Goal: Transaction & Acquisition: Download file/media

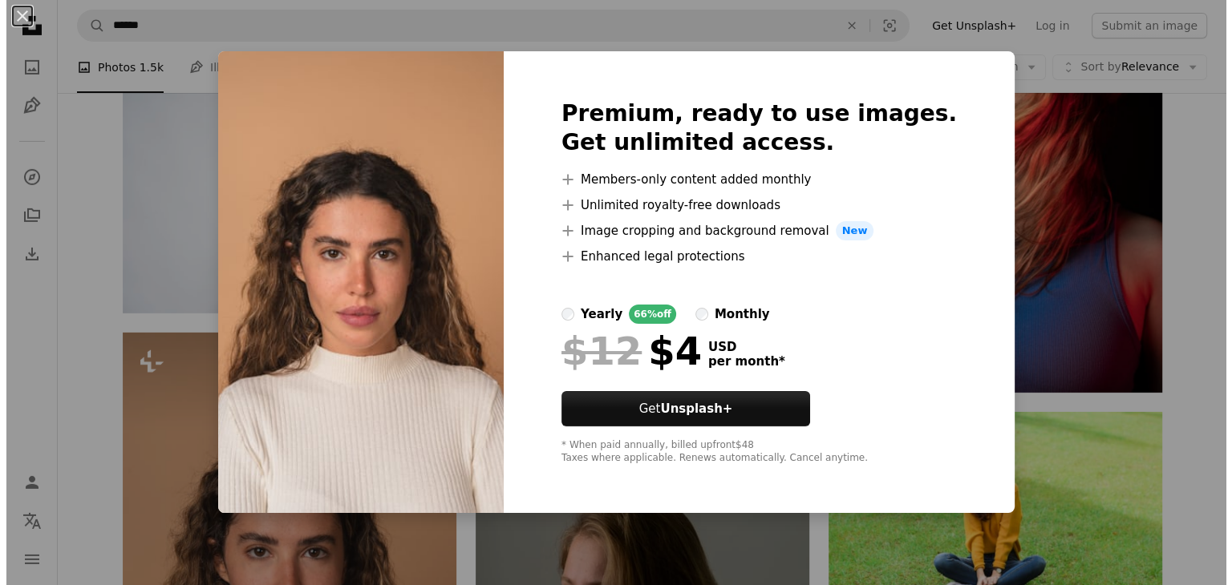
scroll to position [5372, 0]
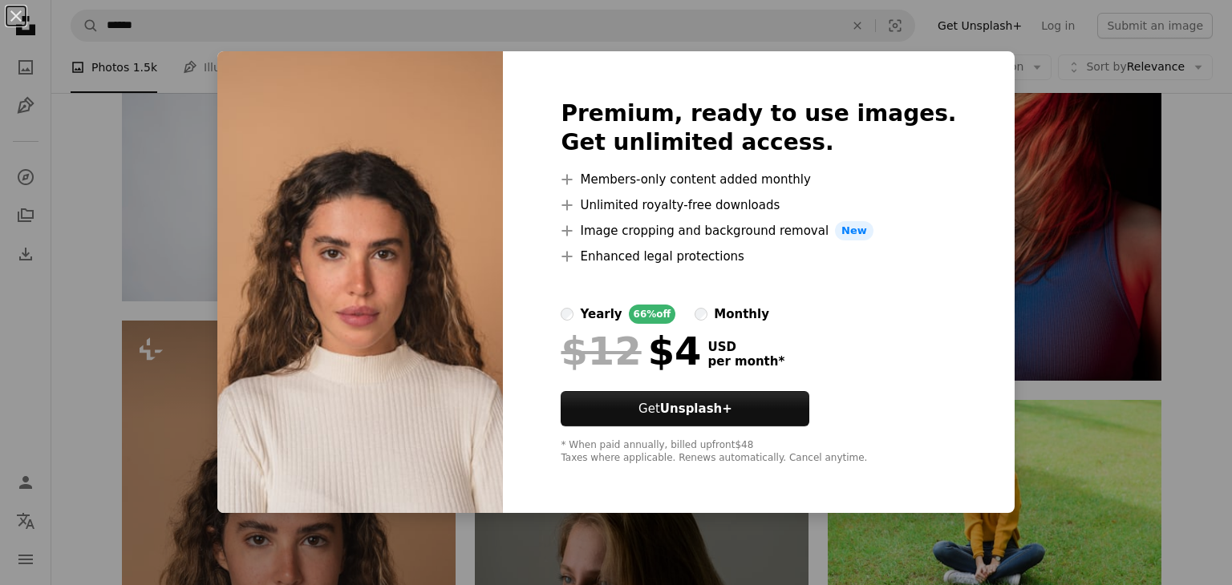
click at [1176, 241] on div "An X shape Premium, ready to use images. Get unlimited access. A plus sign Memb…" at bounding box center [616, 292] width 1232 height 585
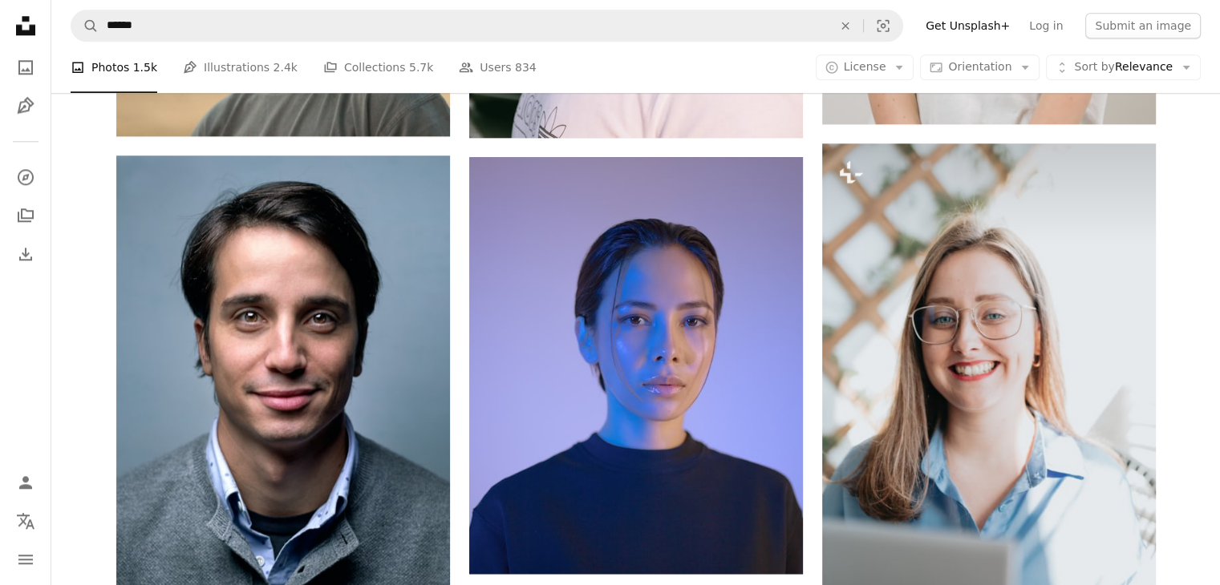
scroll to position [1800, 0]
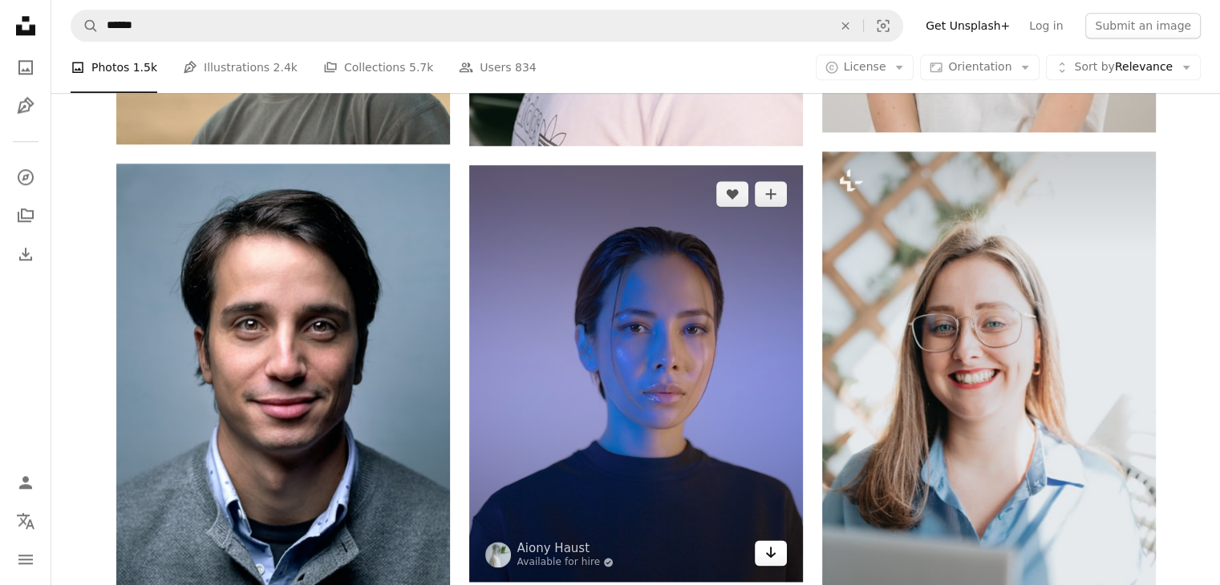
click at [775, 555] on icon "Arrow pointing down" at bounding box center [770, 552] width 13 height 19
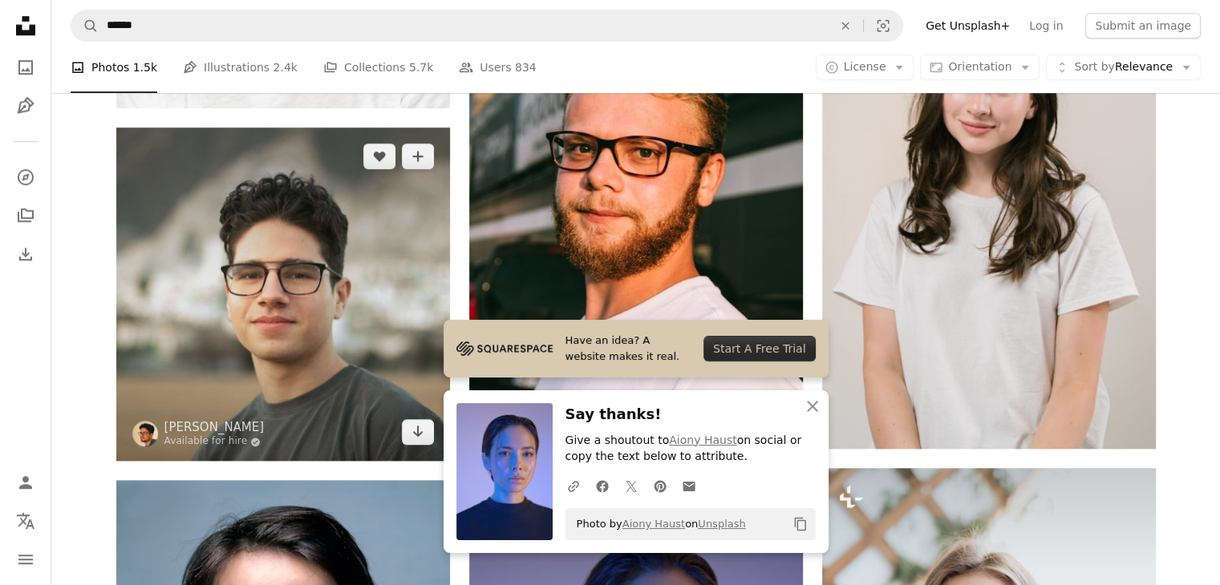
scroll to position [1499, 0]
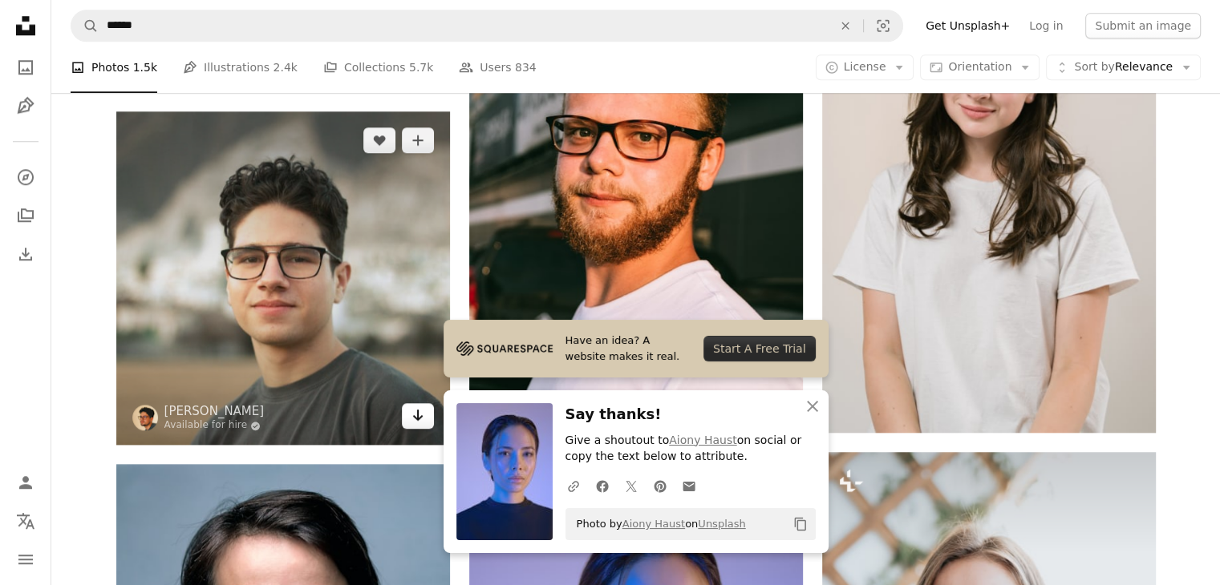
click at [419, 406] on icon "Arrow pointing down" at bounding box center [417, 415] width 13 height 19
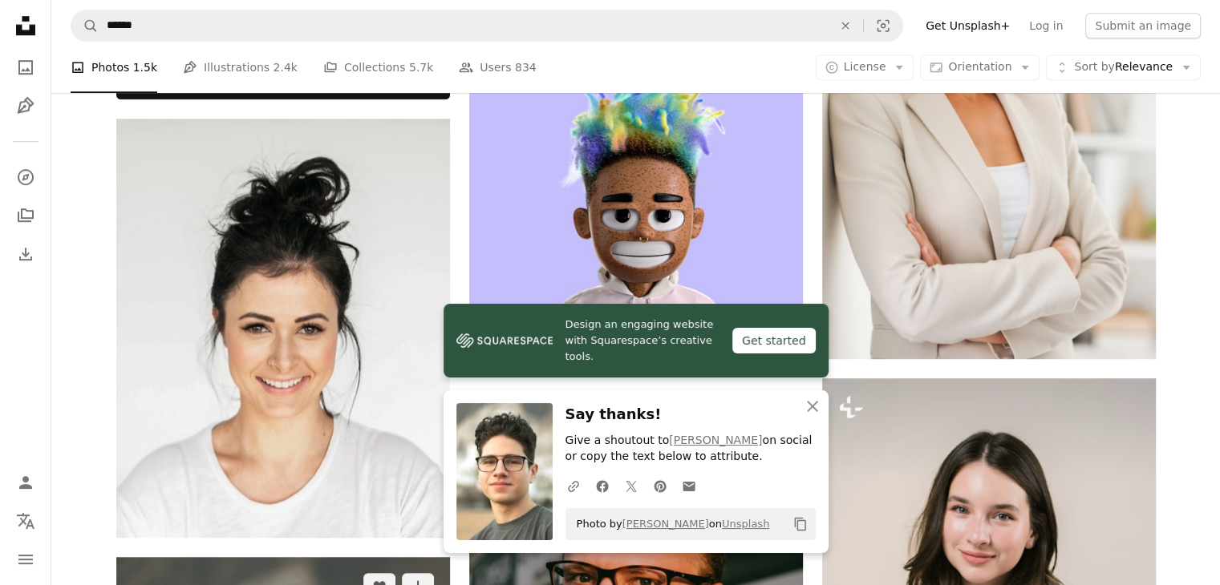
scroll to position [1057, 0]
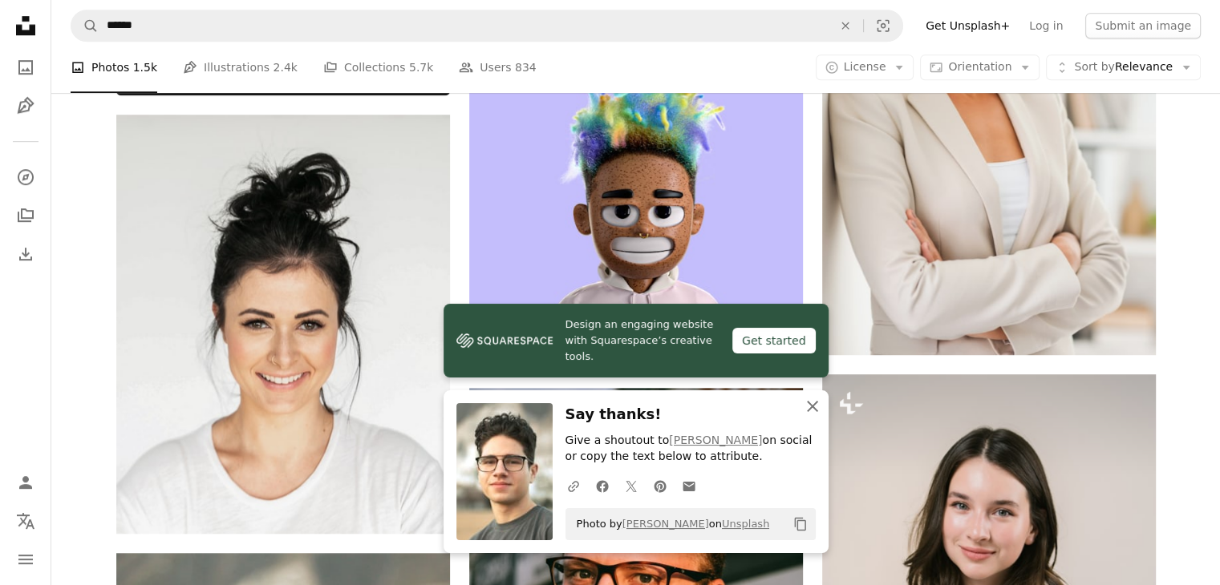
click at [816, 409] on icon "An X shape" at bounding box center [812, 406] width 19 height 19
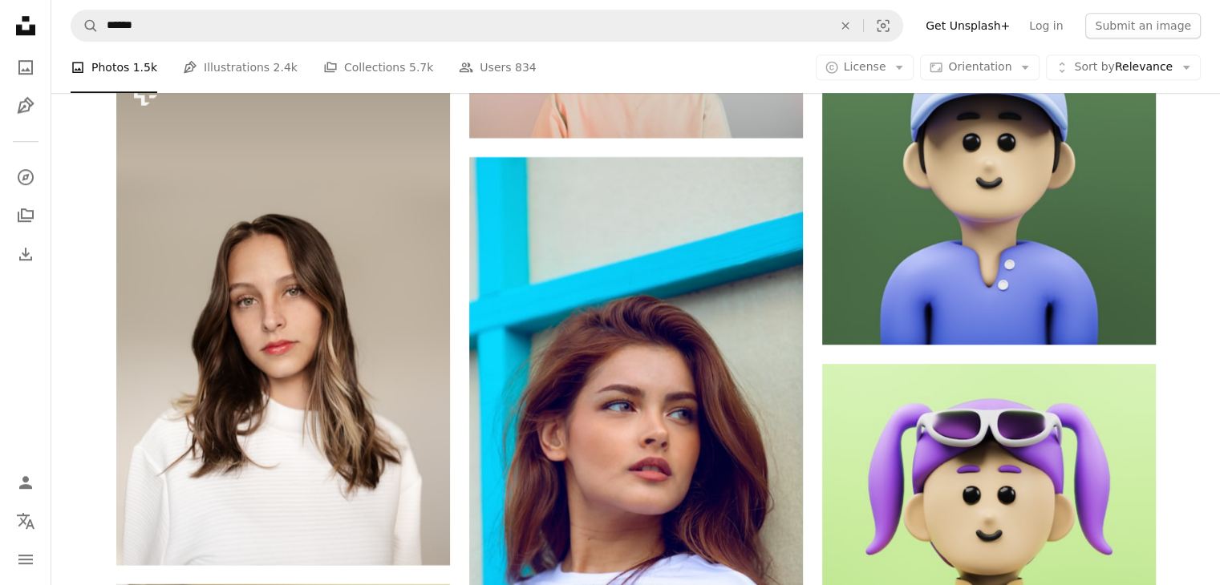
scroll to position [7514, 0]
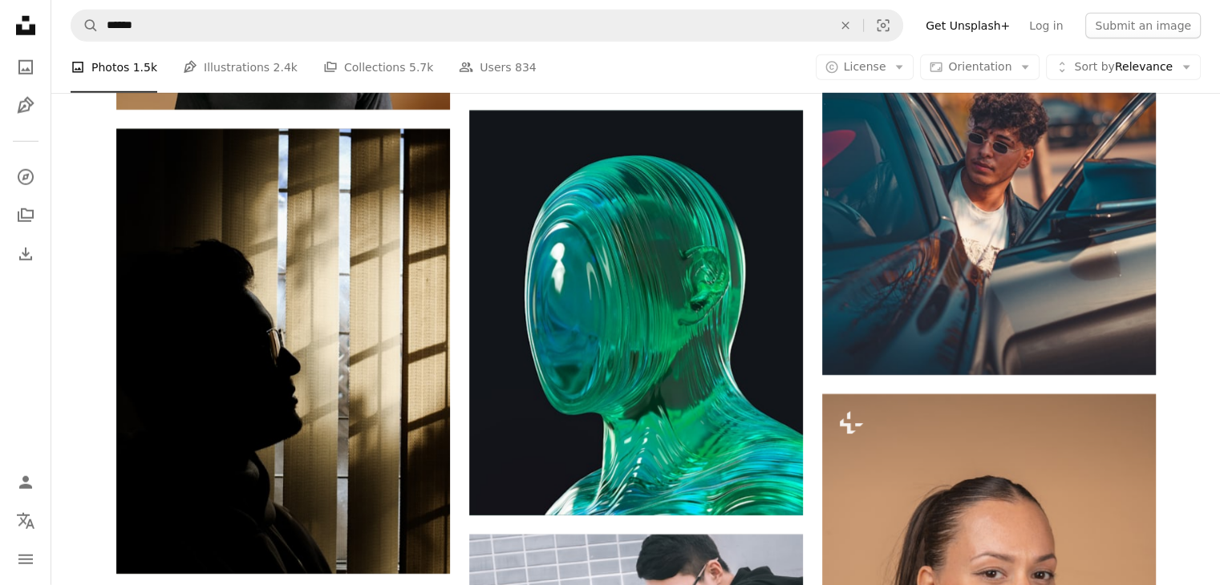
scroll to position [16682, 0]
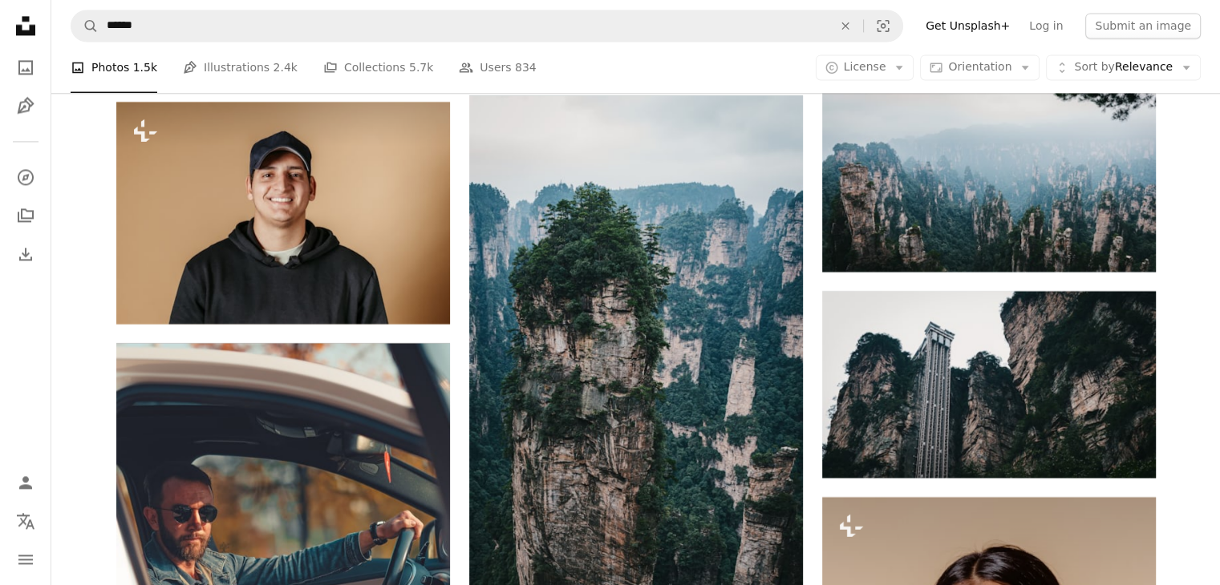
scroll to position [20897, 0]
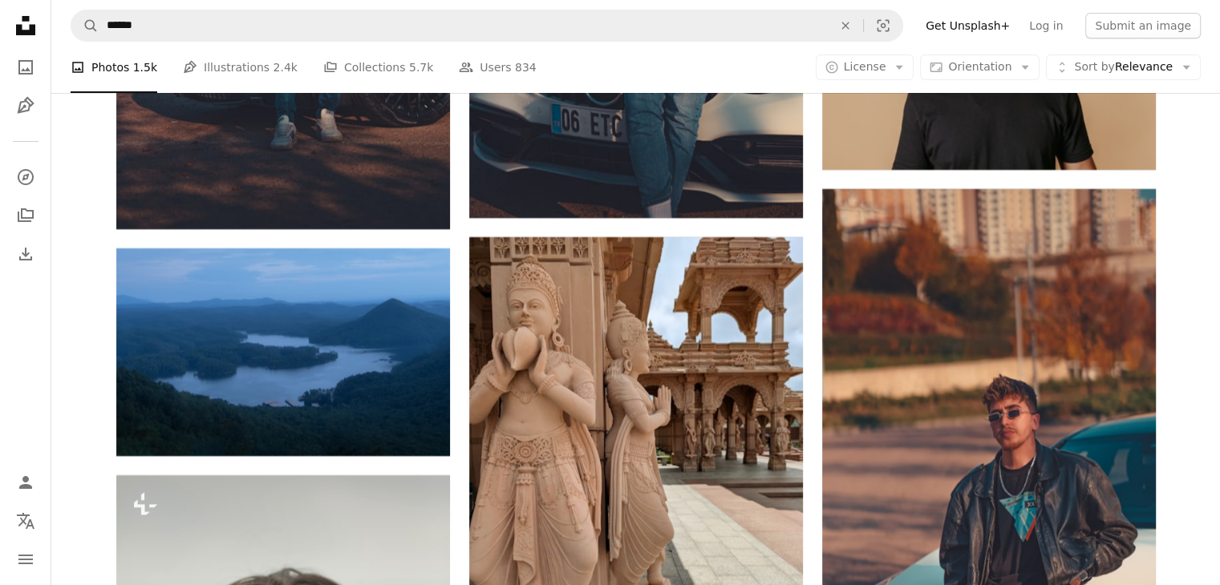
scroll to position [24143, 0]
